Goal: Task Accomplishment & Management: Complete application form

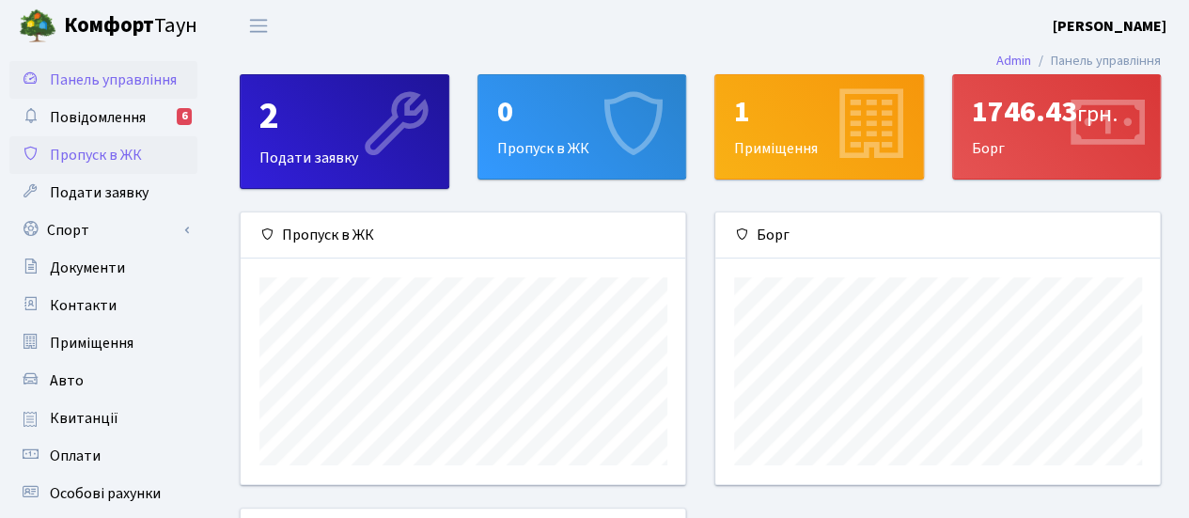
scroll to position [271, 446]
click at [570, 134] on div "0 Пропуск в ЖК" at bounding box center [583, 126] width 208 height 103
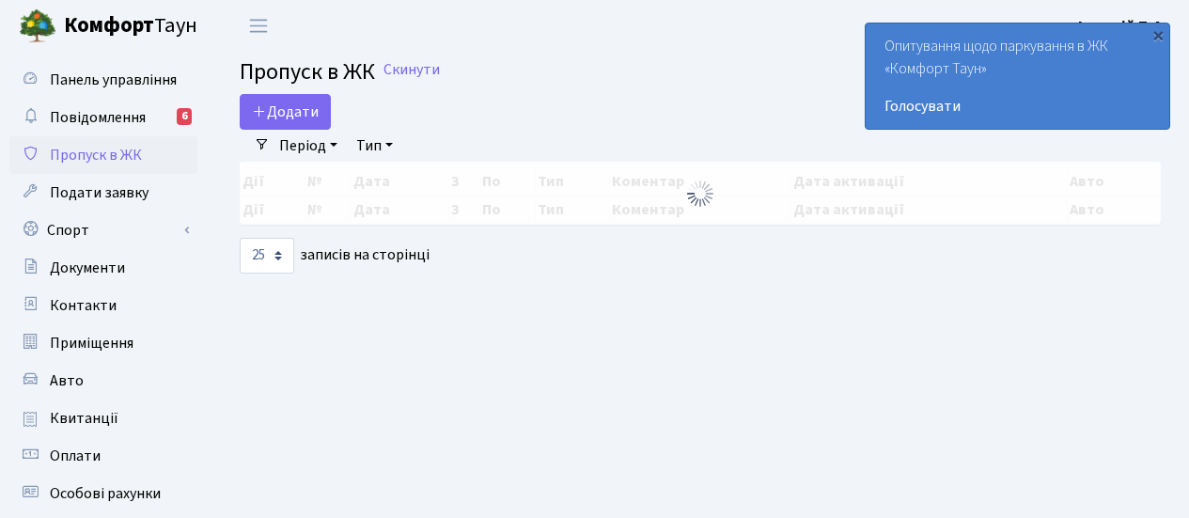
select select "25"
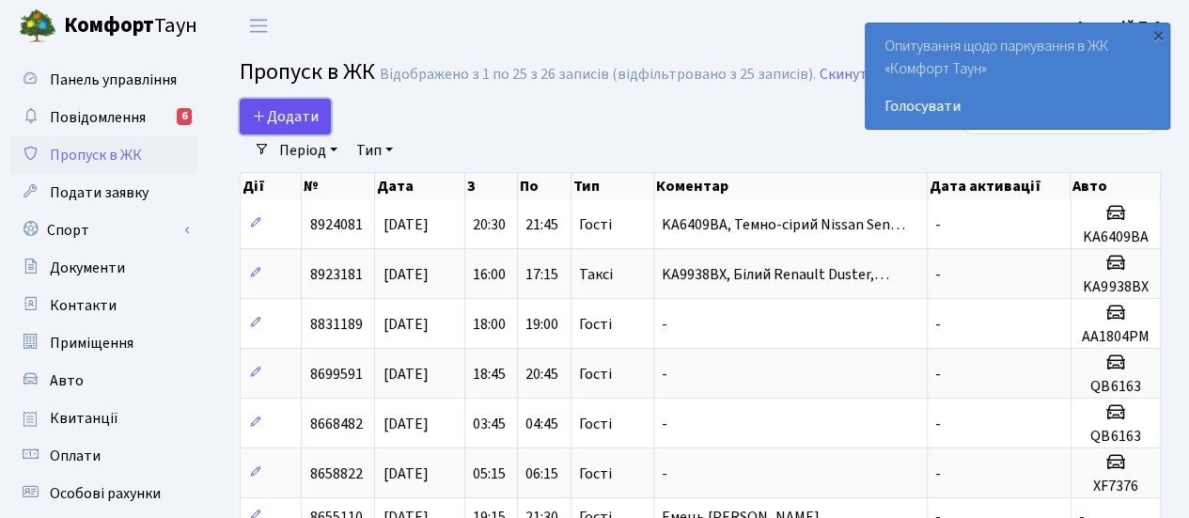
click at [296, 110] on span "Додати" at bounding box center [285, 116] width 67 height 21
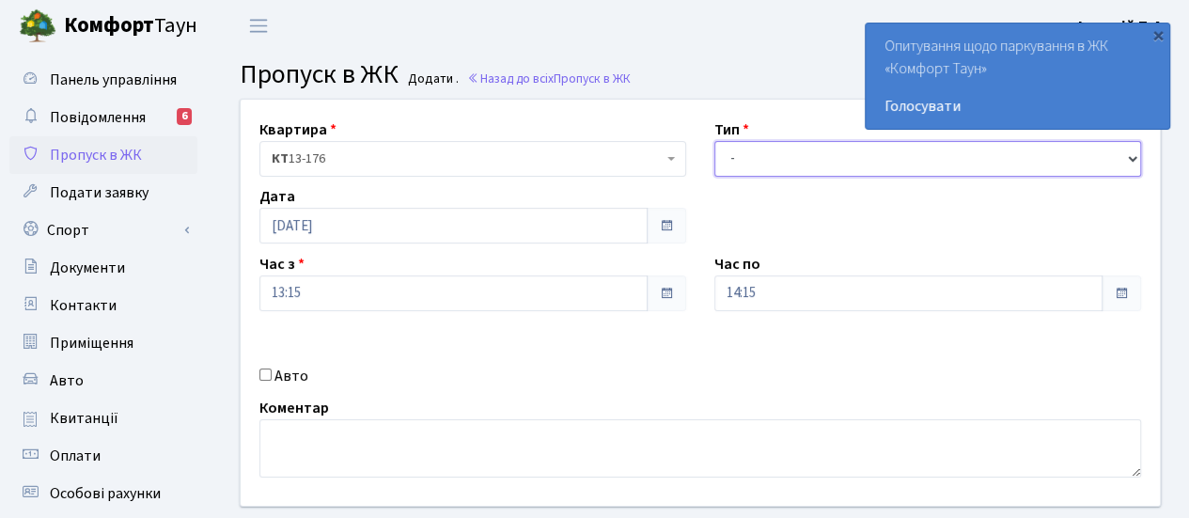
click at [779, 156] on select "- Доставка Таксі Гості Сервіс" at bounding box center [928, 159] width 427 height 36
select select "1"
click at [715, 141] on select "- Доставка Таксі Гості Сервіс" at bounding box center [928, 159] width 427 height 36
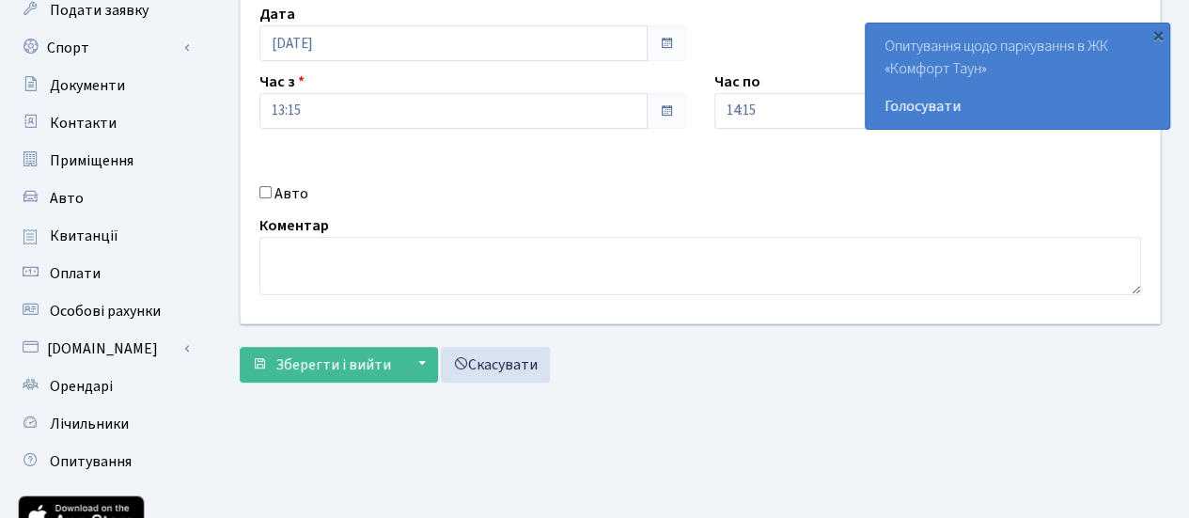
scroll to position [188, 0]
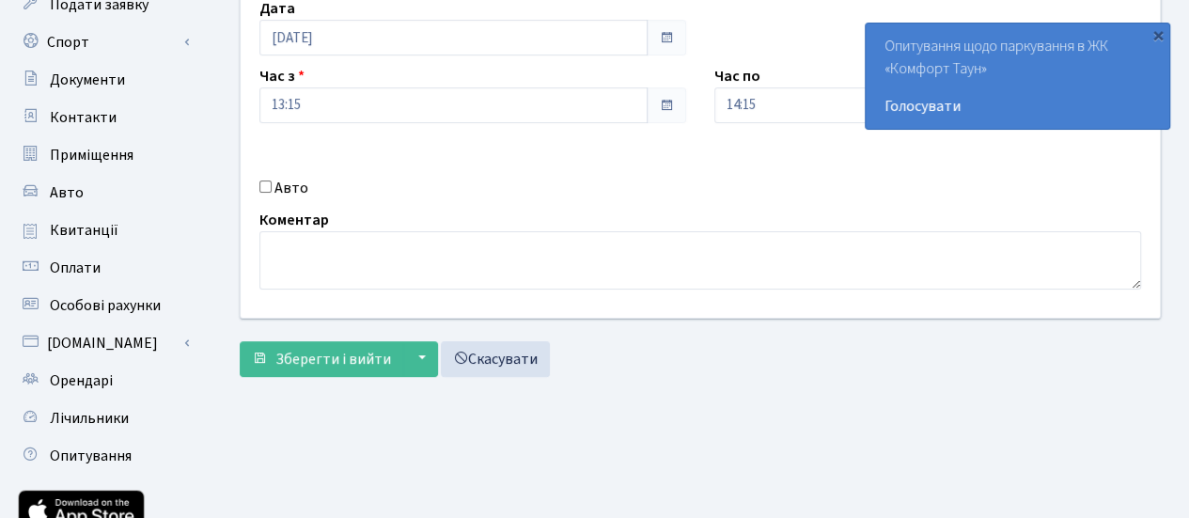
click at [262, 189] on input "Авто" at bounding box center [266, 187] width 12 height 12
checkbox input "true"
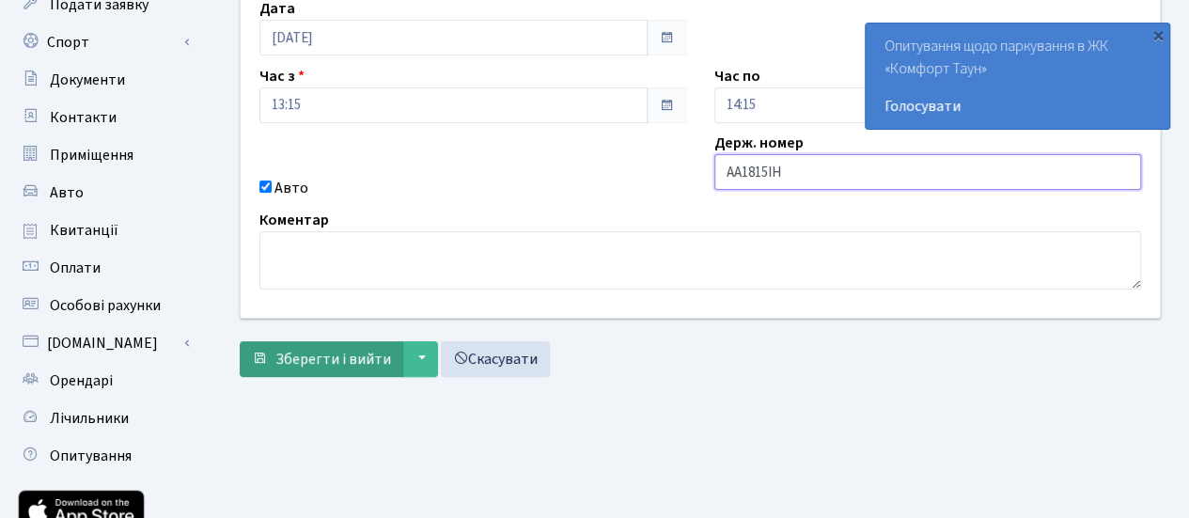
type input "АА1815IH"
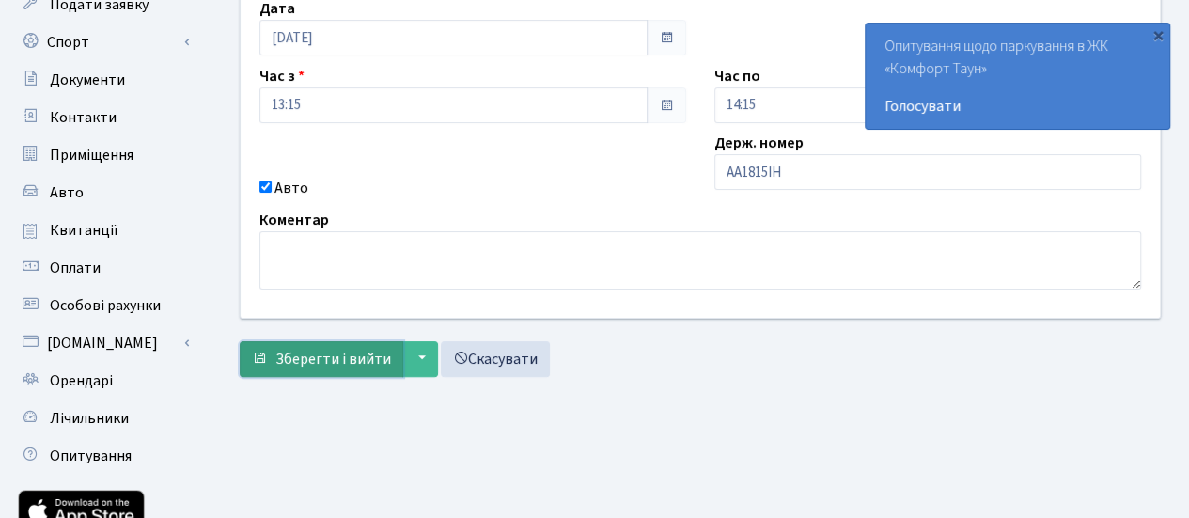
click at [310, 361] on span "Зберегти і вийти" at bounding box center [333, 359] width 116 height 21
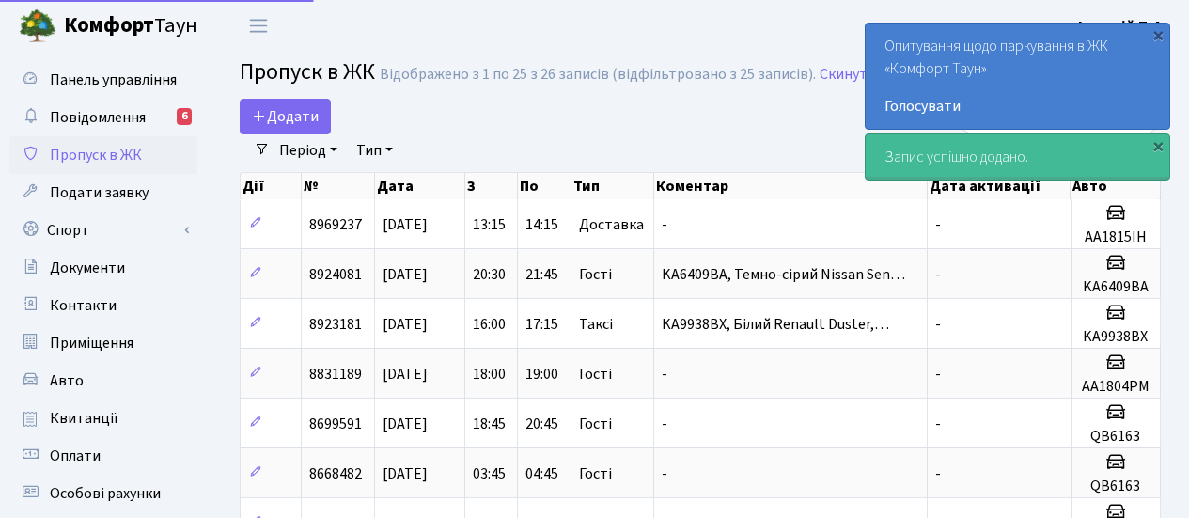
select select "25"
click at [1153, 39] on div "×" at bounding box center [1158, 34] width 19 height 19
